Goal: Book appointment/travel/reservation

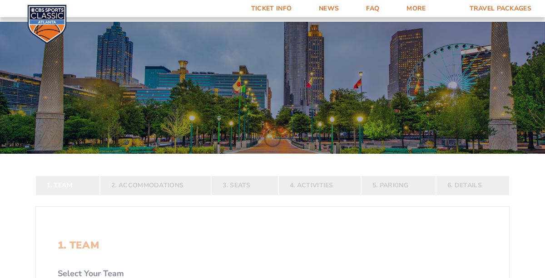
scroll to position [173, 0]
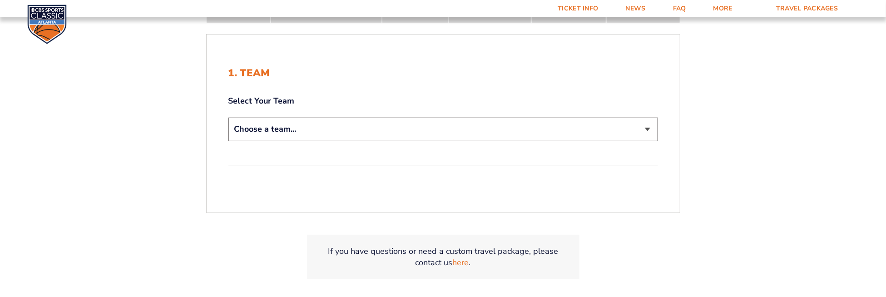
scroll to position [182, 0]
click at [337, 130] on select "Choose a team... [US_STATE] Wildcats [US_STATE] State Buckeyes [US_STATE] Tar H…" at bounding box center [444, 129] width 430 height 23
select select "12956"
click at [229, 118] on select "Choose a team... [US_STATE] Wildcats [US_STATE] State Buckeyes [US_STATE] Tar H…" at bounding box center [444, 129] width 430 height 23
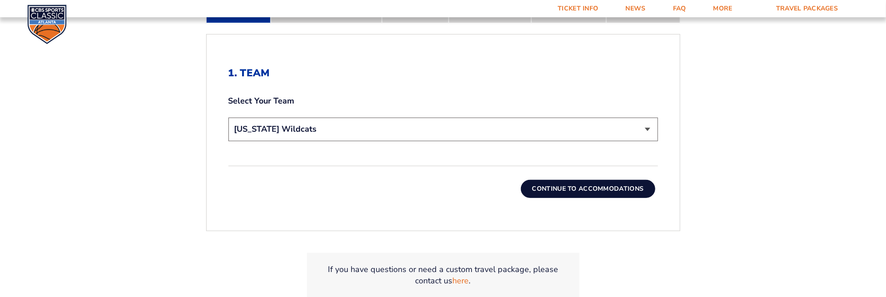
click at [545, 185] on button "Continue To Accommodations" at bounding box center [588, 189] width 134 height 18
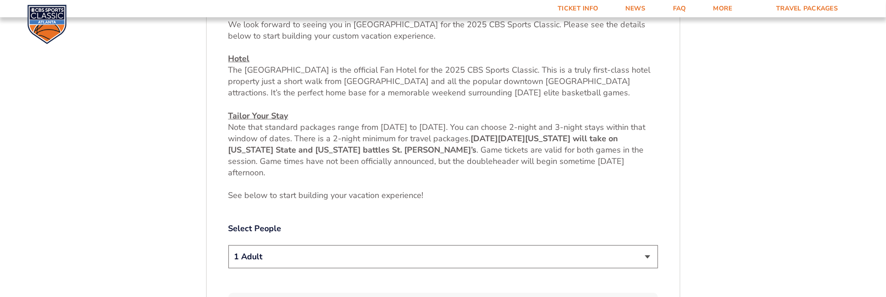
scroll to position [458, 0]
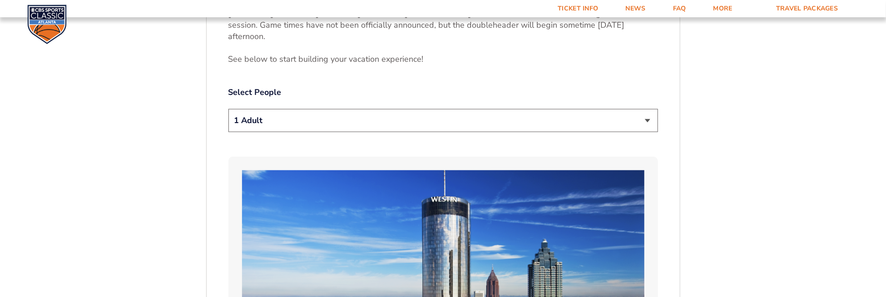
click at [410, 129] on select "1 Adult 2 Adults 3 Adults 4 Adults 2 Adults + 1 Child 2 Adults + 2 Children 2 A…" at bounding box center [444, 120] width 430 height 23
select select "2 Adults + 2 Children"
click at [229, 109] on select "1 Adult 2 Adults 3 Adults 4 Adults 2 Adults + 1 Child 2 Adults + 2 Children 2 A…" at bounding box center [444, 120] width 430 height 23
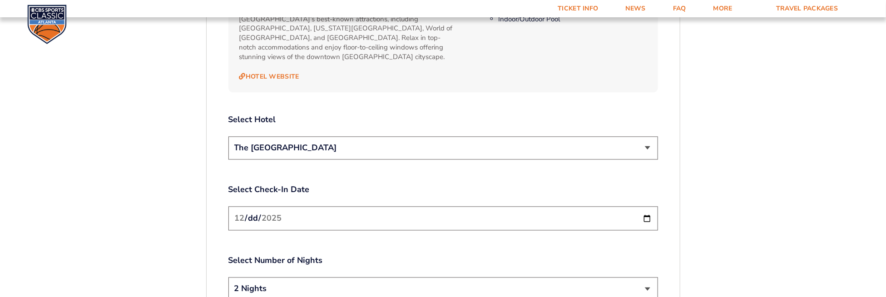
scroll to position [1049, 0]
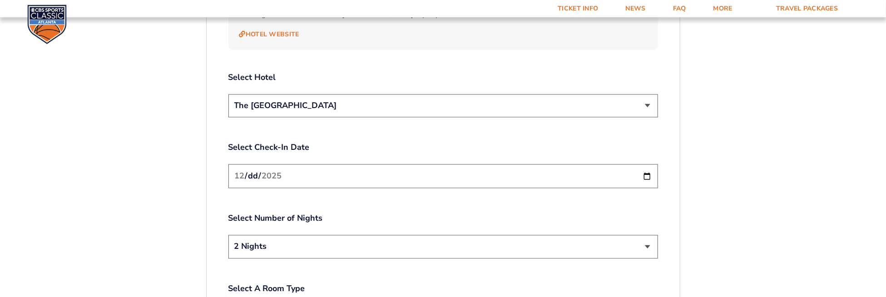
click at [437, 97] on select "The [GEOGRAPHIC_DATA]" at bounding box center [444, 105] width 430 height 23
click at [545, 165] on input "[DATE]" at bounding box center [444, 176] width 430 height 24
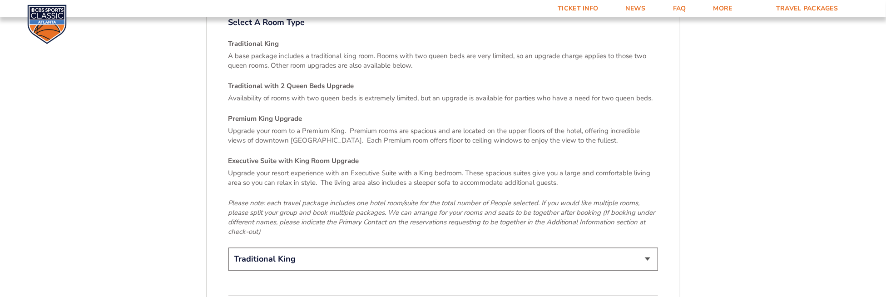
scroll to position [1412, 0]
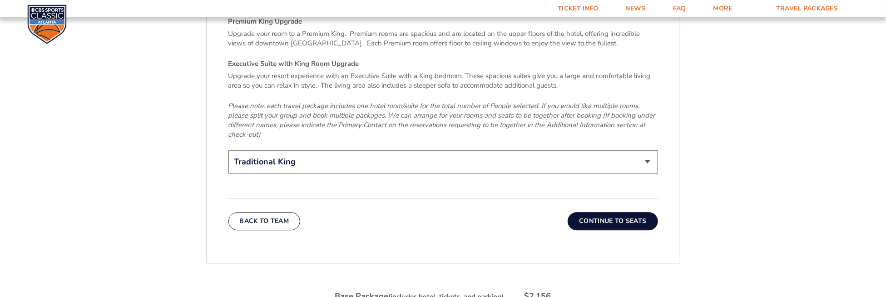
click at [400, 150] on select "Traditional King Traditional with 2 Queen Beds Upgrade (+$45 per night) Premium…" at bounding box center [444, 161] width 430 height 23
select select "Traditional with 2 Queen Beds Upgrade"
click at [229, 150] on select "Traditional King Traditional with 2 Queen Beds Upgrade (+$45 per night) Premium…" at bounding box center [444, 161] width 430 height 23
click at [545, 215] on button "Continue To Seats" at bounding box center [613, 221] width 90 height 18
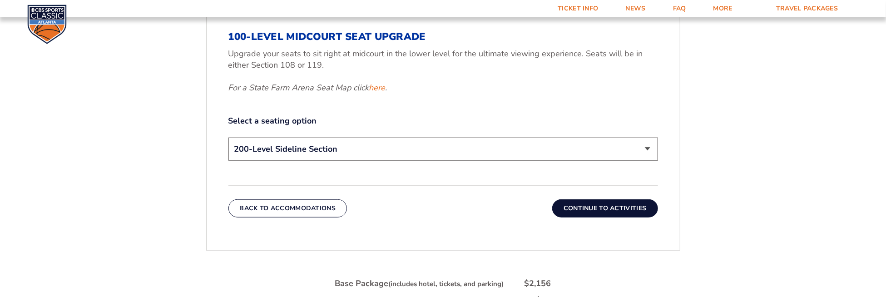
scroll to position [413, 0]
click at [324, 154] on select "200-Level Sideline Section 100-Level Corner Seat Upgrade (+$120 per person) 100…" at bounding box center [444, 149] width 430 height 23
select select "100-Level Midcourt Seat Upgrade"
click at [229, 138] on select "200-Level Sideline Section 100-Level Corner Seat Upgrade (+$120 per person) 100…" at bounding box center [444, 149] width 430 height 23
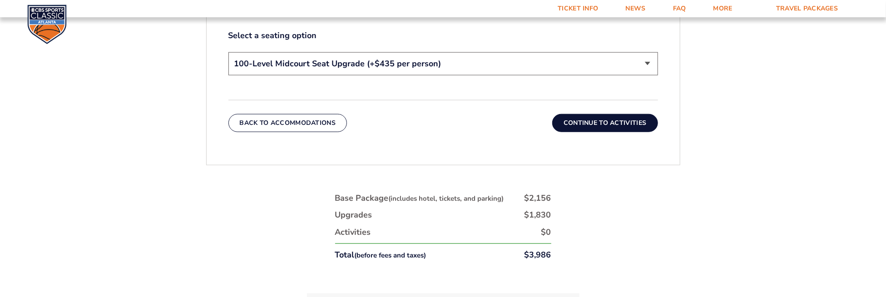
scroll to position [458, 0]
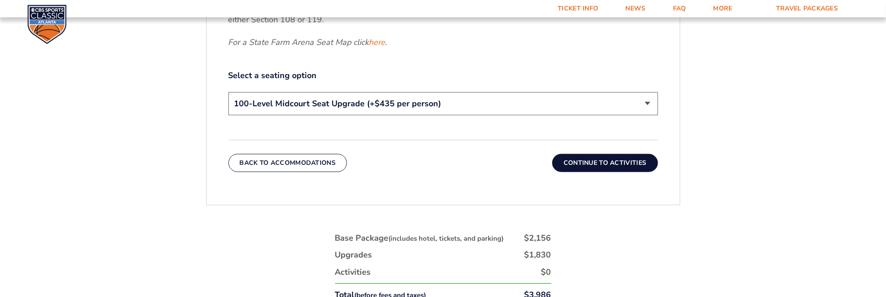
click at [545, 167] on button "Continue To Activities" at bounding box center [605, 163] width 106 height 18
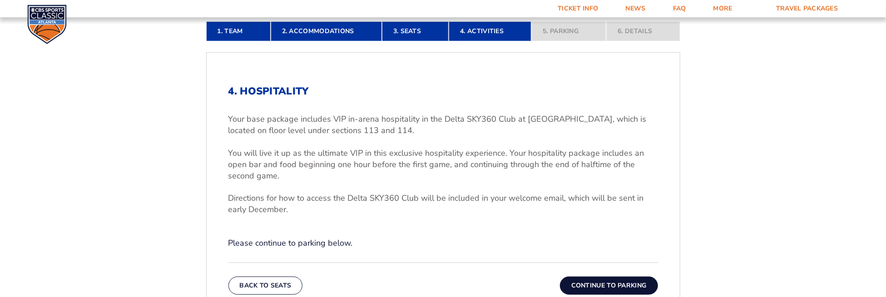
scroll to position [227, 0]
click at [130, 171] on form "[US_STATE] [US_STATE] Travel Package [US_STATE][GEOGRAPHIC_DATA] [US_STATE] Sta…" at bounding box center [443, 158] width 886 height 771
click at [127, 187] on form "[US_STATE] [US_STATE] Travel Package [US_STATE][GEOGRAPHIC_DATA] [US_STATE] Sta…" at bounding box center [443, 158] width 886 height 771
click at [137, 122] on form "[US_STATE] [US_STATE] Travel Package [US_STATE][GEOGRAPHIC_DATA] [US_STATE] Sta…" at bounding box center [443, 158] width 886 height 771
